Goal: Information Seeking & Learning: Learn about a topic

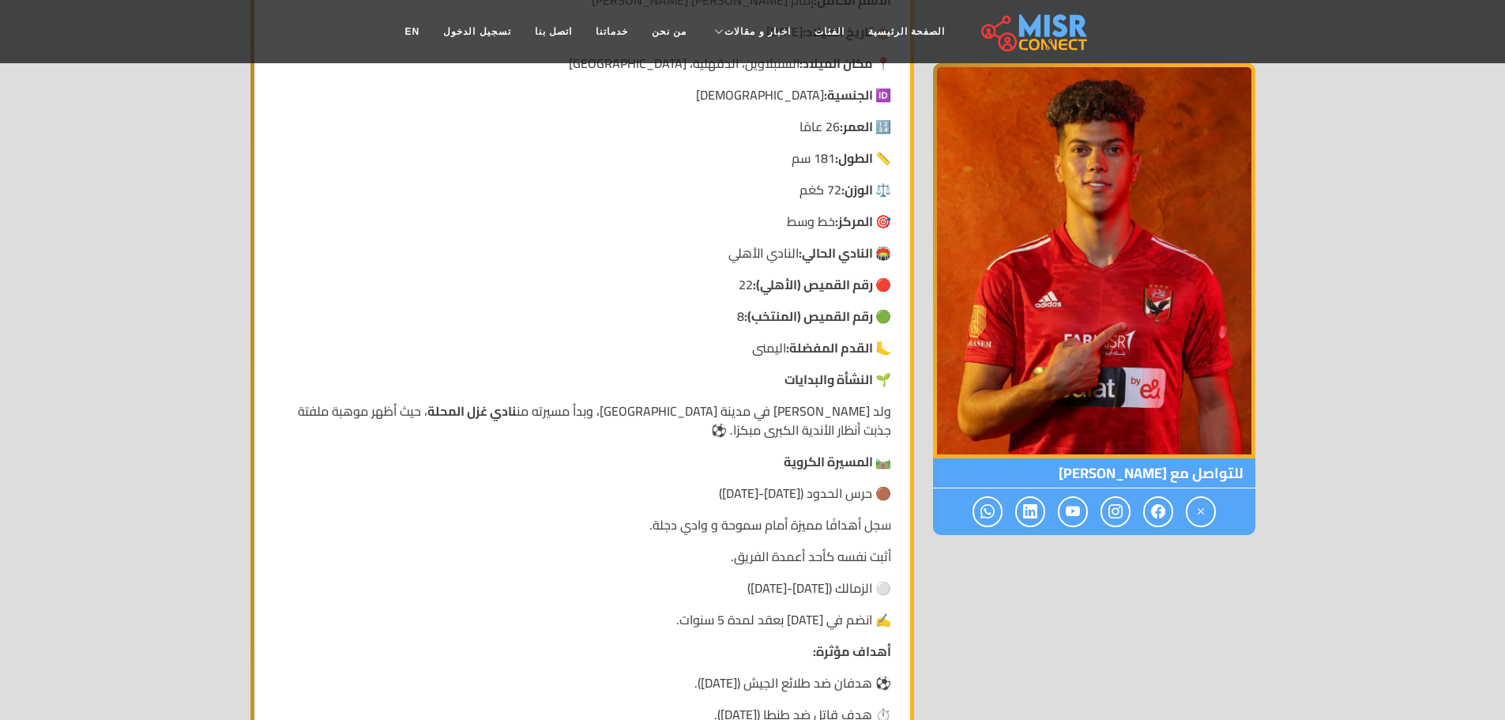
scroll to position [474, 0]
click at [883, 590] on p "⚪ الزمالك ([DATE]-[DATE])" at bounding box center [582, 586] width 618 height 19
click at [1070, 335] on img at bounding box center [1094, 260] width 322 height 395
drag, startPoint x: 1070, startPoint y: 335, endPoint x: 1066, endPoint y: 350, distance: 15.7
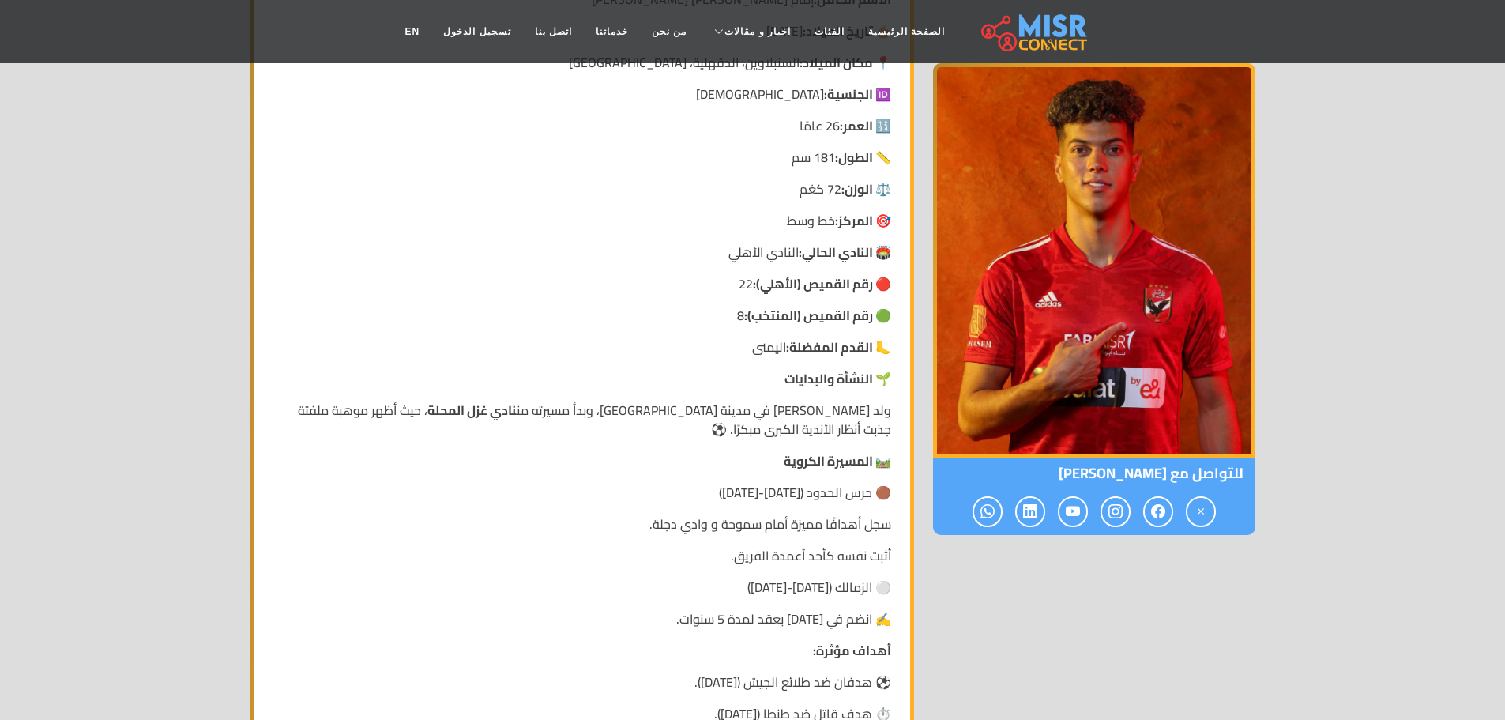
click at [1066, 350] on img at bounding box center [1094, 260] width 322 height 395
click at [776, 492] on p "🟤 حرس الحدود ([DATE]-[DATE])" at bounding box center [582, 492] width 618 height 19
drag, startPoint x: 738, startPoint y: 505, endPoint x: 784, endPoint y: 503, distance: 45.8
drag, startPoint x: 600, startPoint y: 555, endPoint x: 598, endPoint y: 563, distance: 8.1
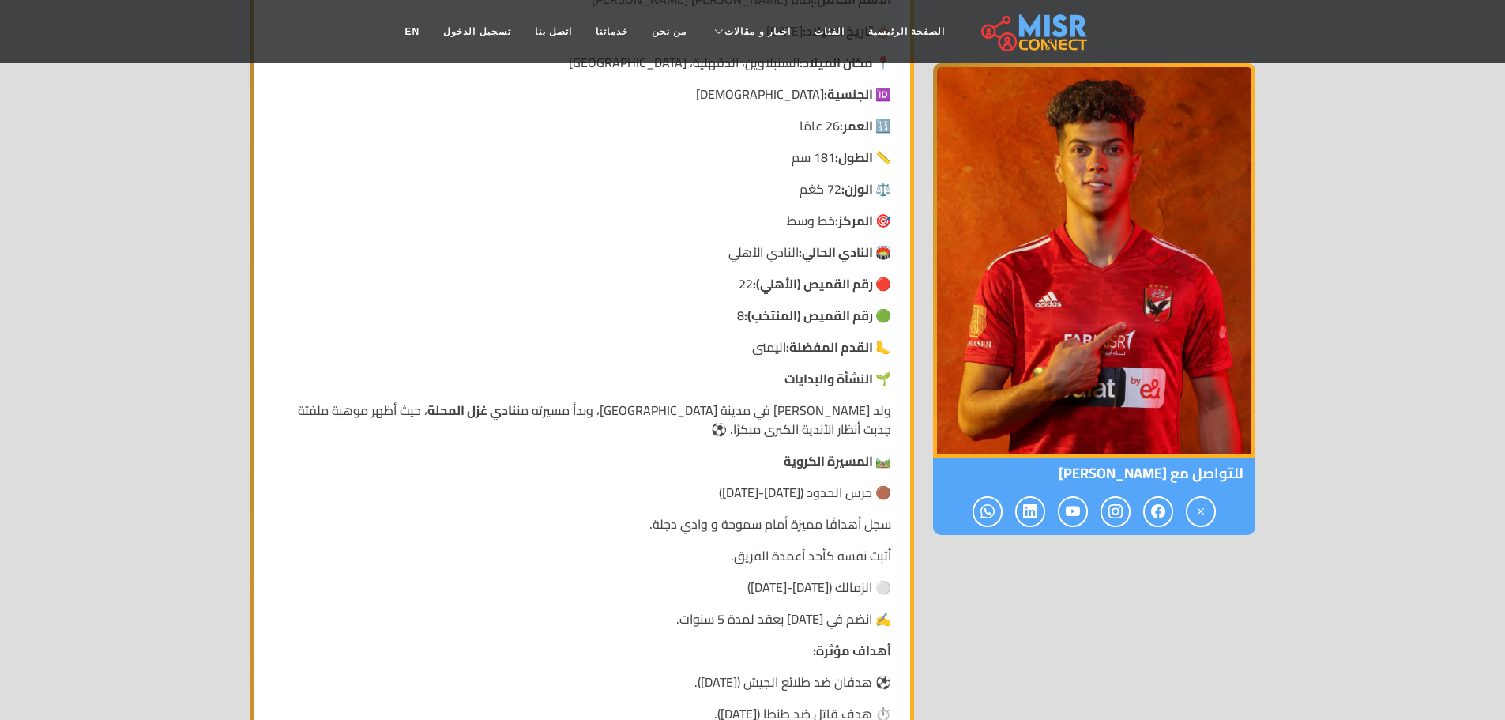
click at [598, 563] on p "أثبت نفسه كأحد أعمدة الفريق." at bounding box center [582, 555] width 618 height 19
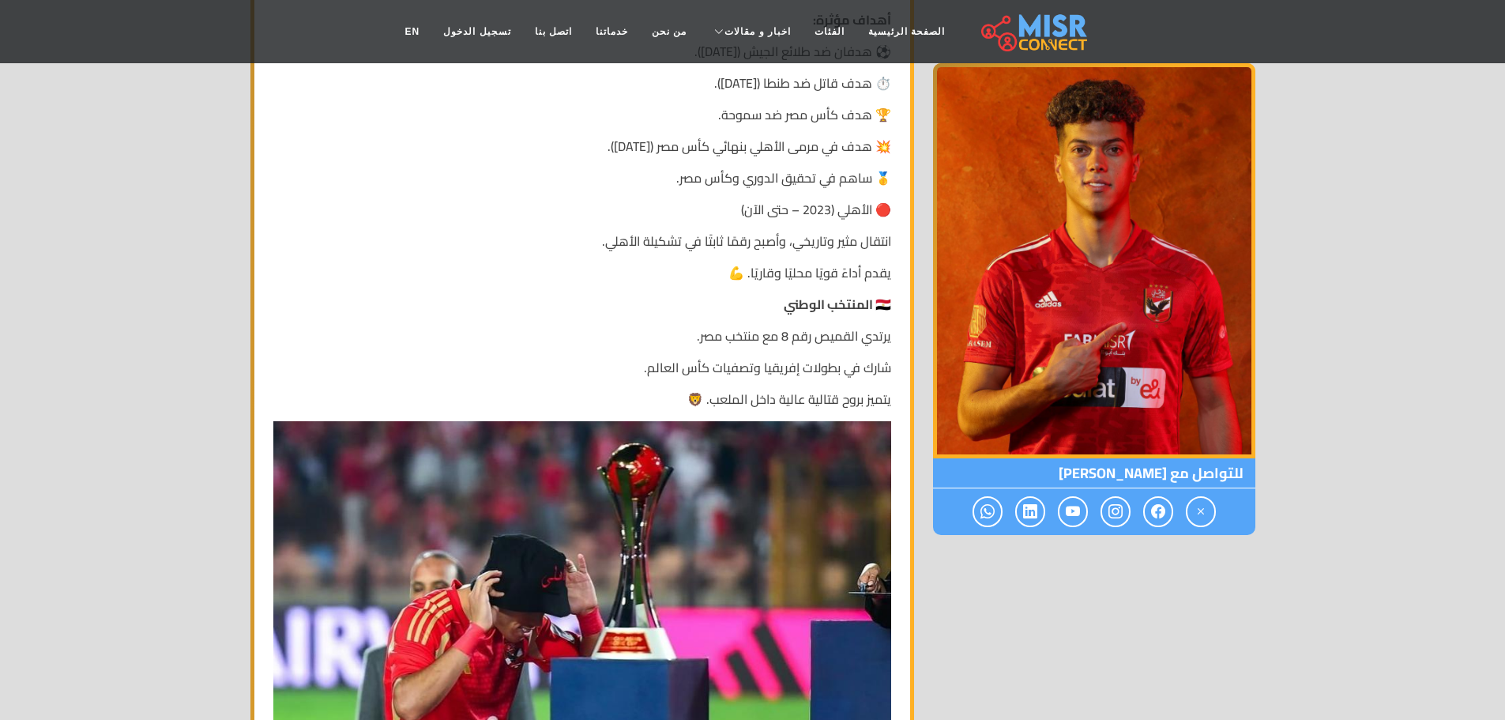
scroll to position [1106, 0]
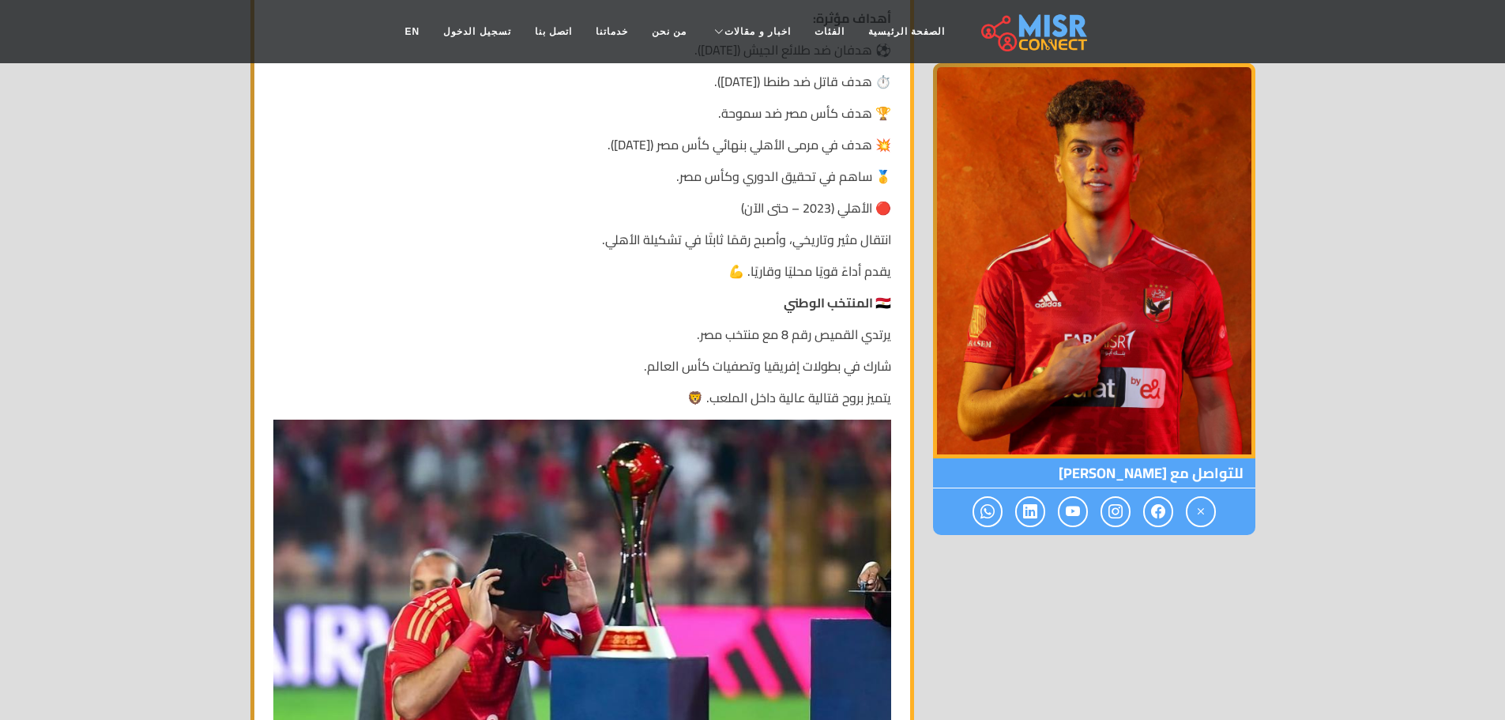
click at [833, 642] on img at bounding box center [582, 625] width 618 height 412
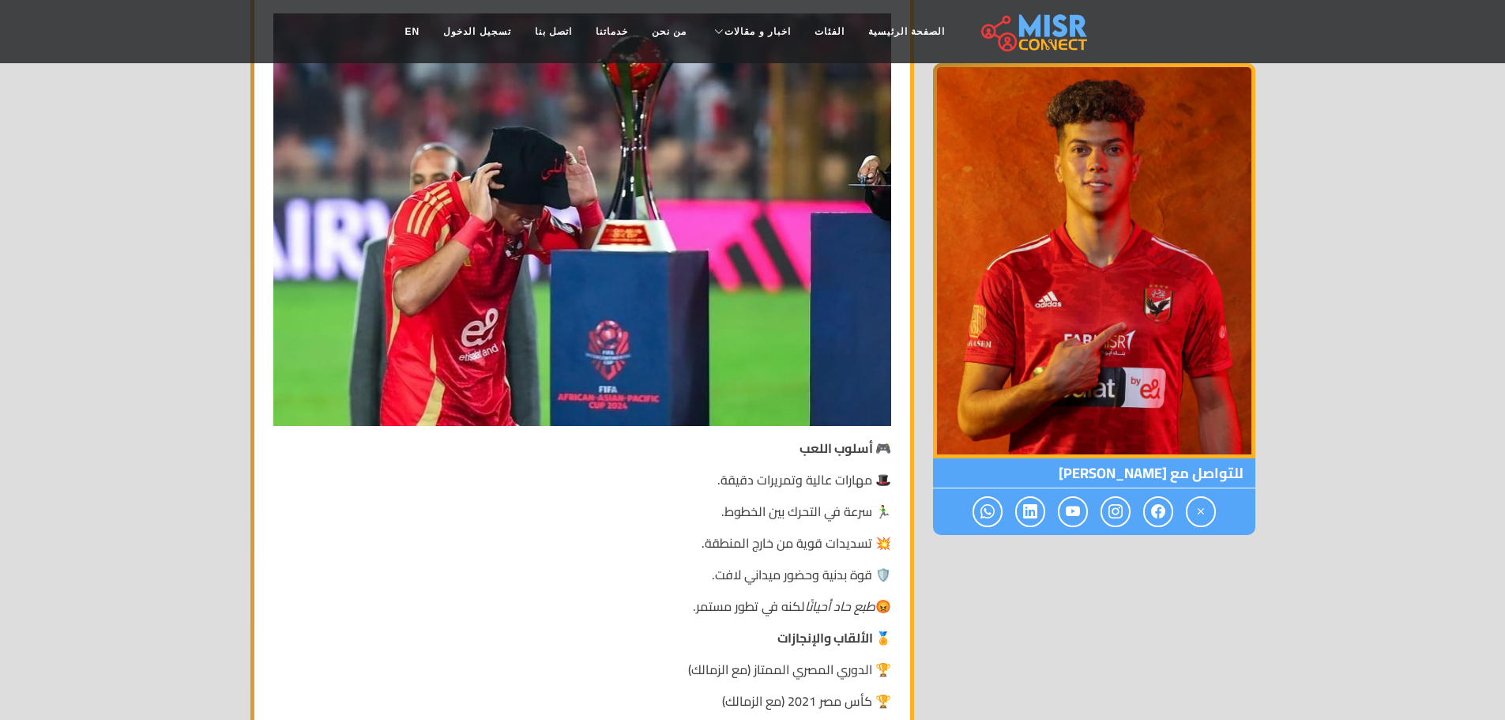
scroll to position [1659, 0]
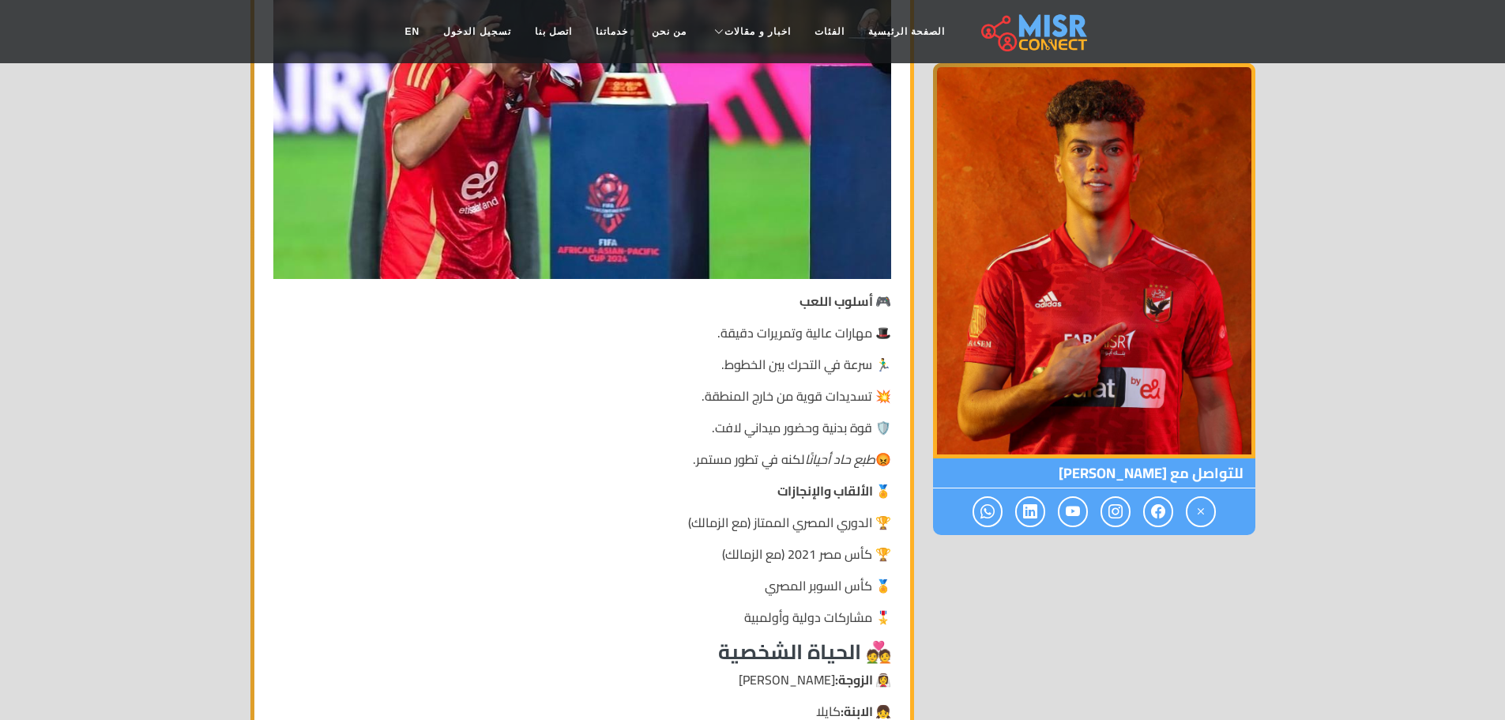
drag, startPoint x: 805, startPoint y: 566, endPoint x: 807, endPoint y: 574, distance: 9.0
click at [807, 563] on p "🏆 كأس مصر 2021 (مع الزمالك)" at bounding box center [582, 553] width 618 height 19
click at [815, 663] on h3 "💑 الحياة الشخصية" at bounding box center [582, 651] width 618 height 24
click at [986, 395] on img at bounding box center [1094, 260] width 322 height 395
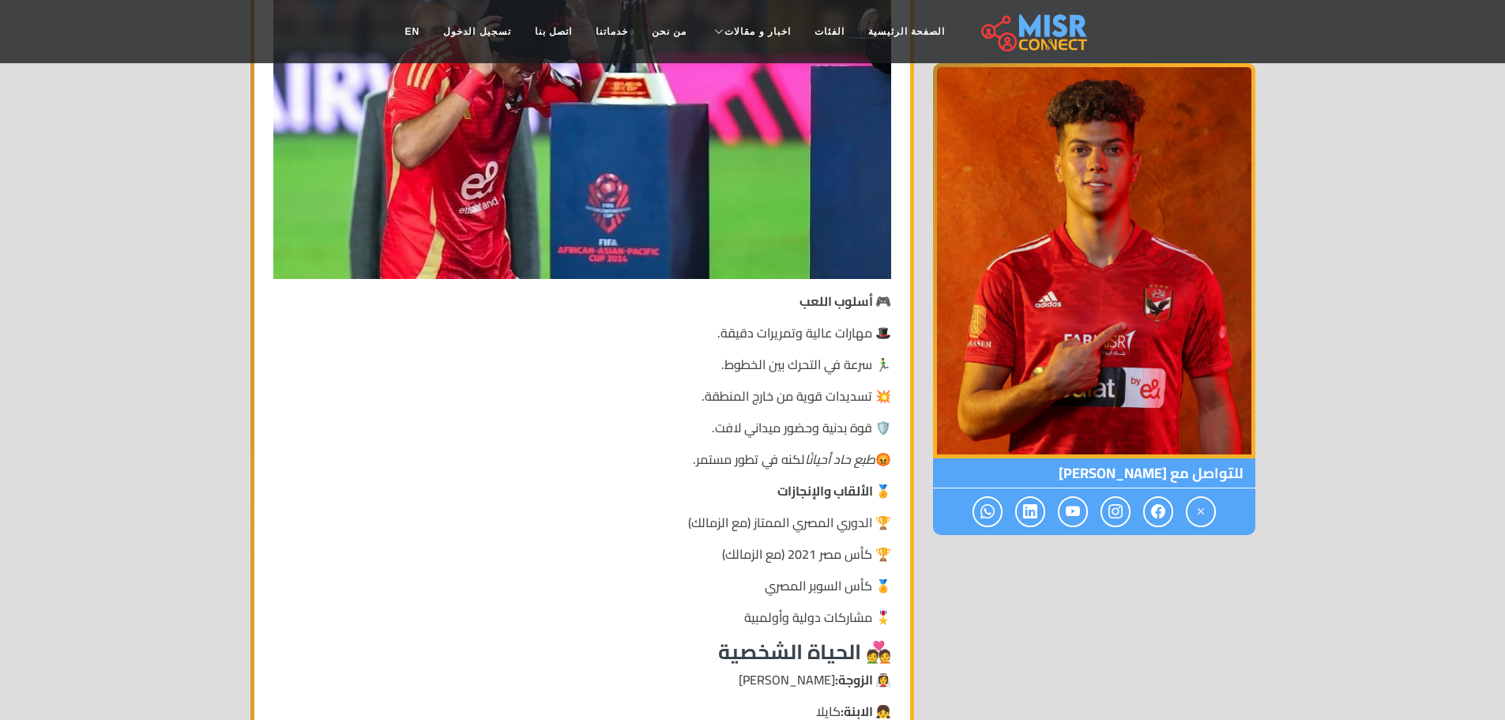
click at [986, 393] on img at bounding box center [1094, 260] width 322 height 395
click at [978, 386] on img at bounding box center [1094, 260] width 322 height 395
click at [978, 383] on img at bounding box center [1094, 260] width 322 height 395
click at [978, 382] on img at bounding box center [1094, 260] width 322 height 395
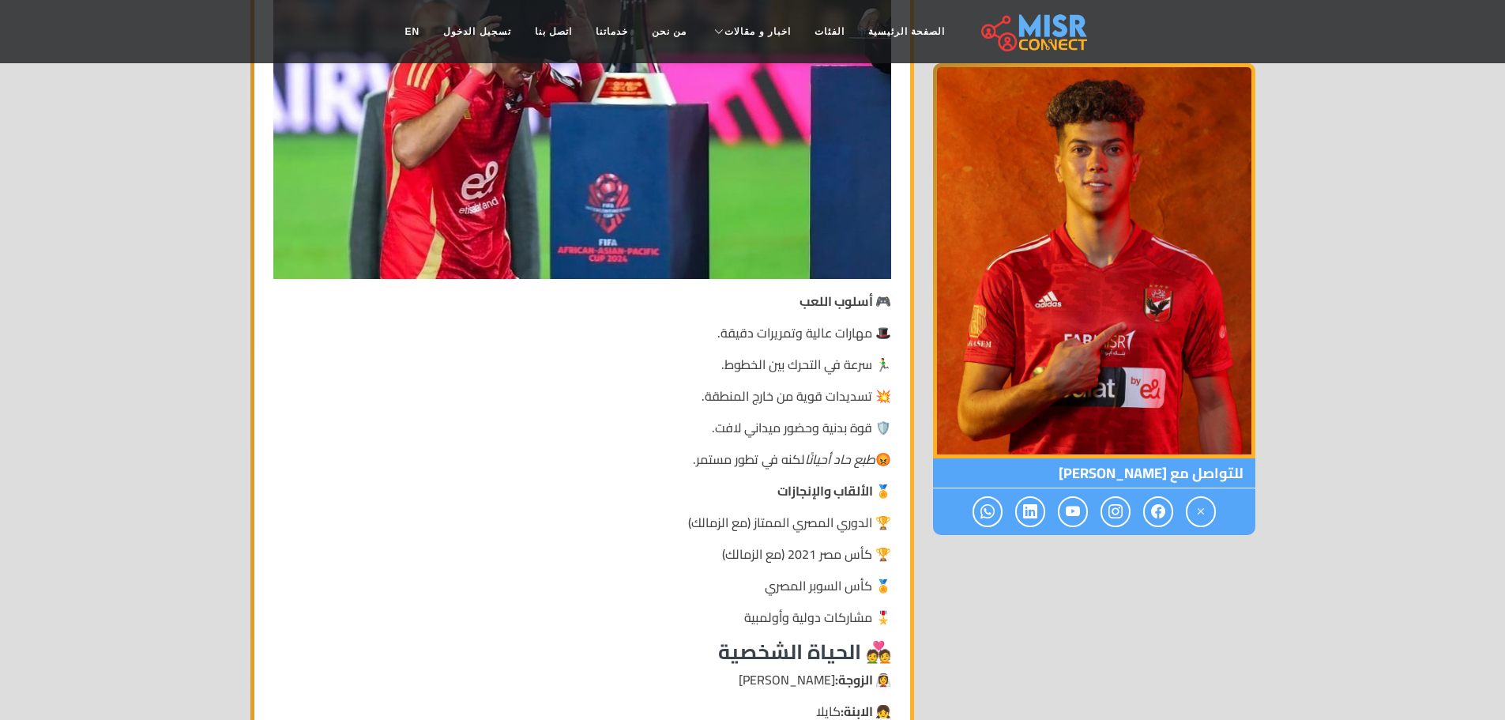
click at [978, 373] on img at bounding box center [1094, 260] width 322 height 395
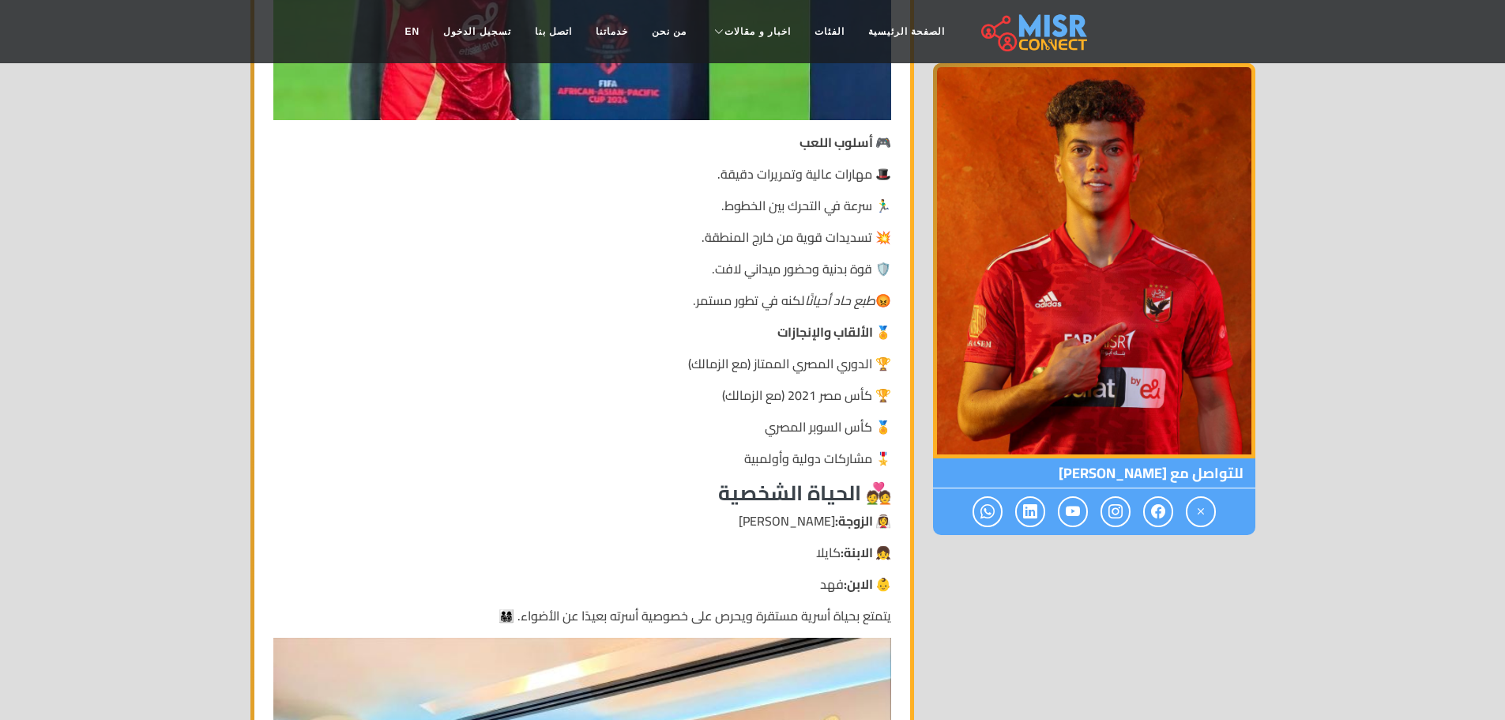
scroll to position [1817, 0]
